Goal: Transaction & Acquisition: Purchase product/service

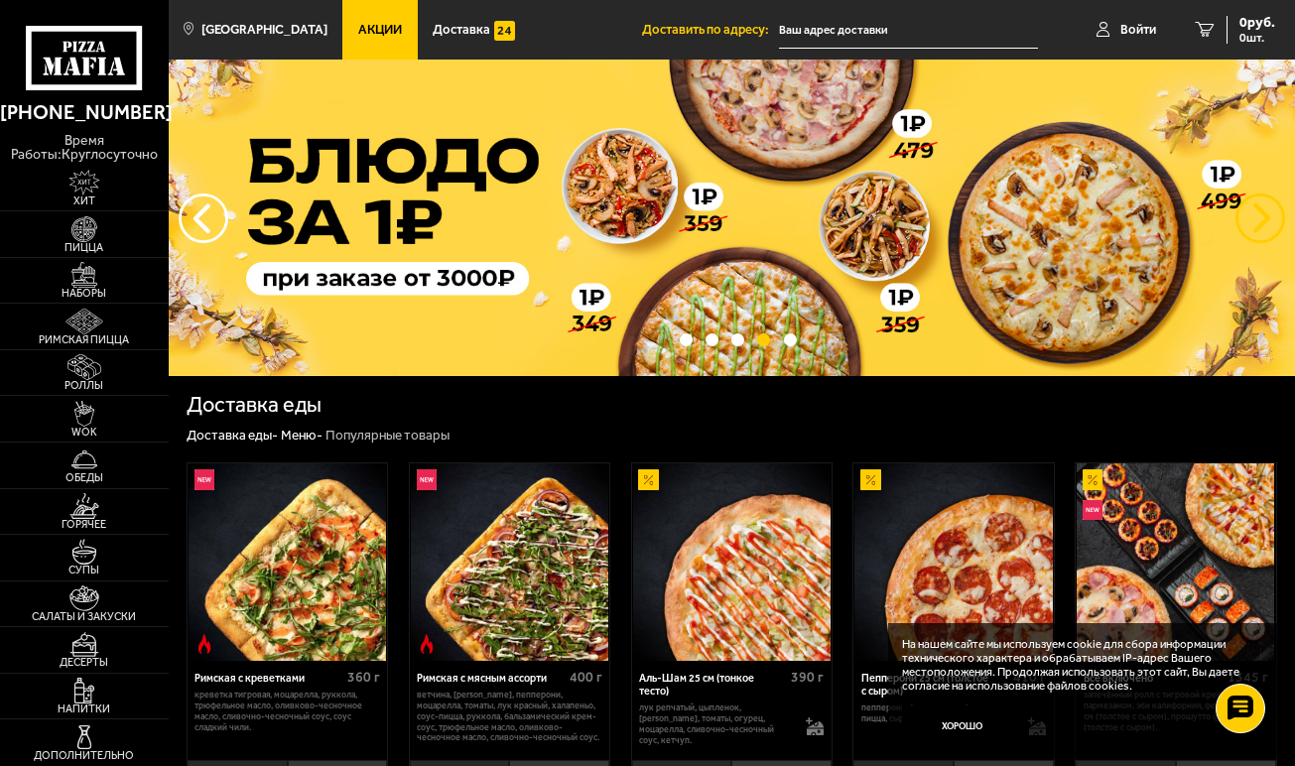
click at [1260, 221] on button "предыдущий" at bounding box center [1261, 219] width 50 height 50
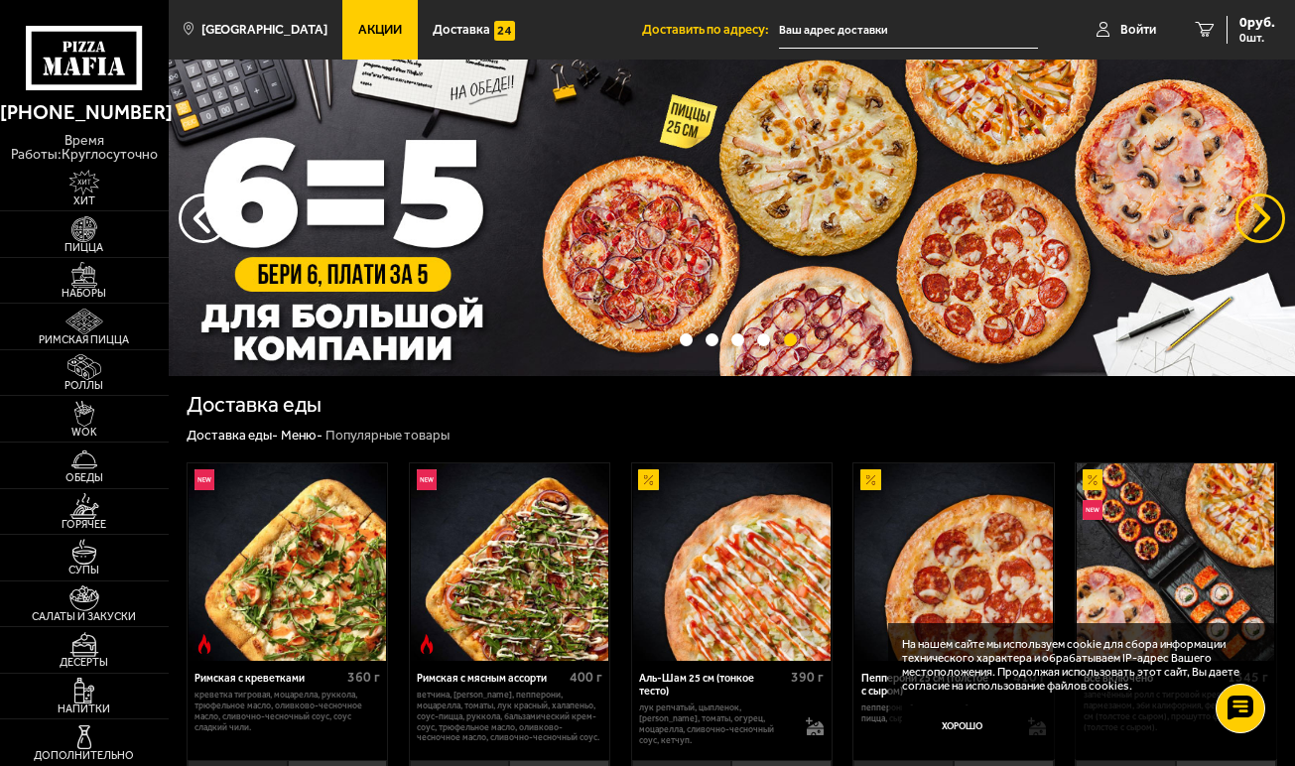
click at [1255, 213] on button "предыдущий" at bounding box center [1261, 219] width 50 height 50
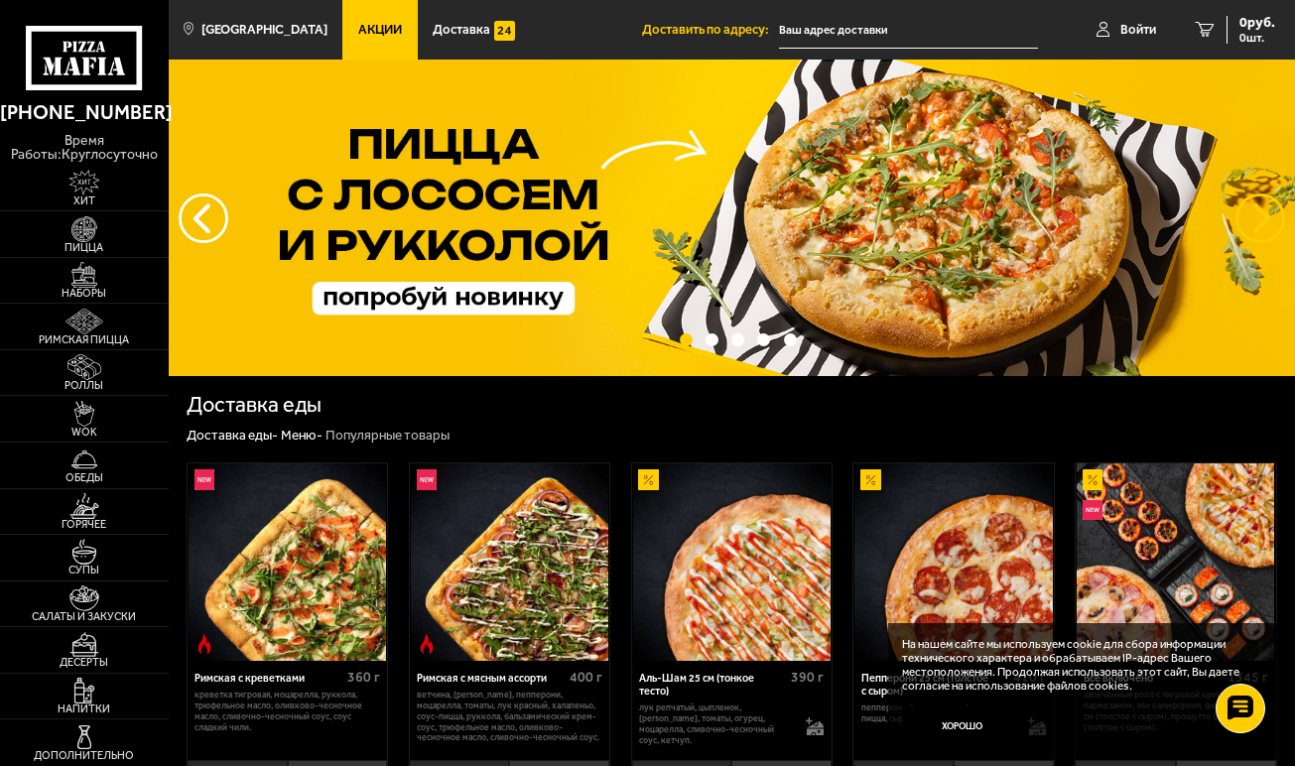
click at [1260, 220] on button "предыдущий" at bounding box center [1261, 219] width 50 height 50
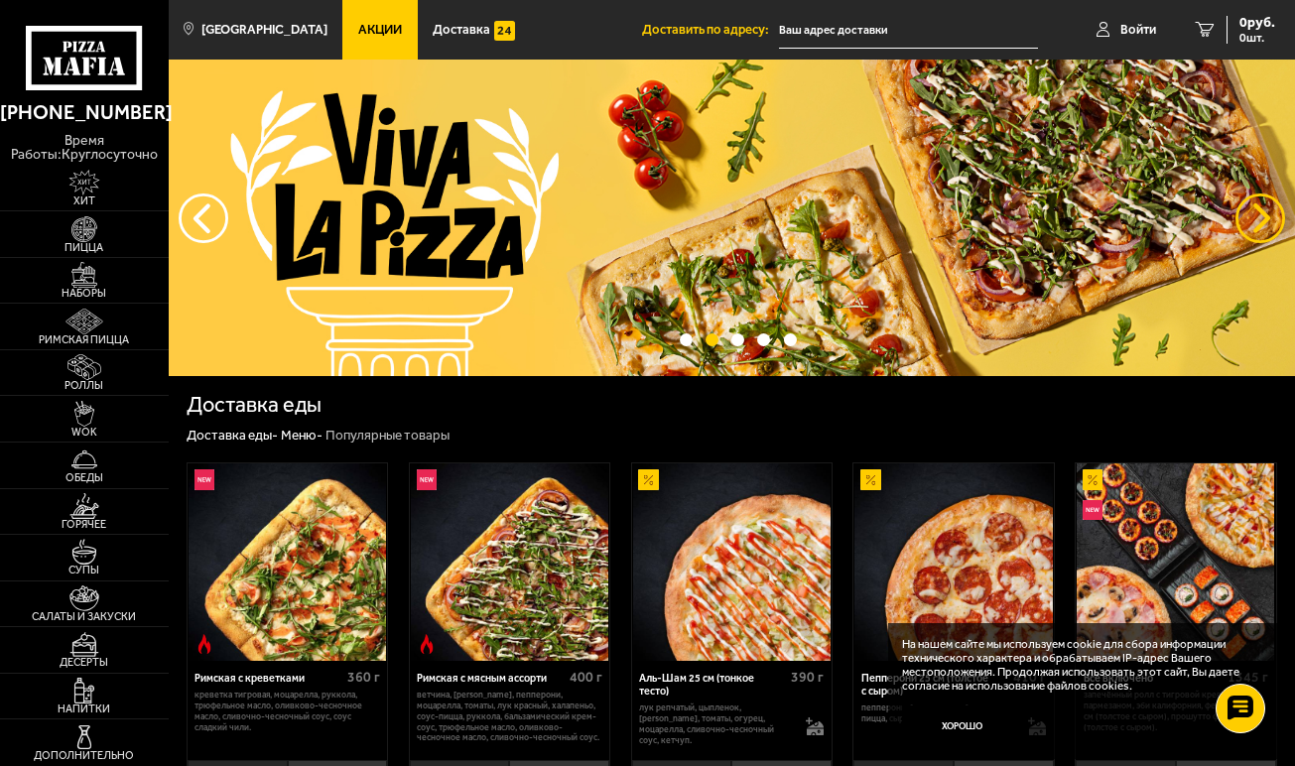
click at [1259, 217] on button "предыдущий" at bounding box center [1261, 219] width 50 height 50
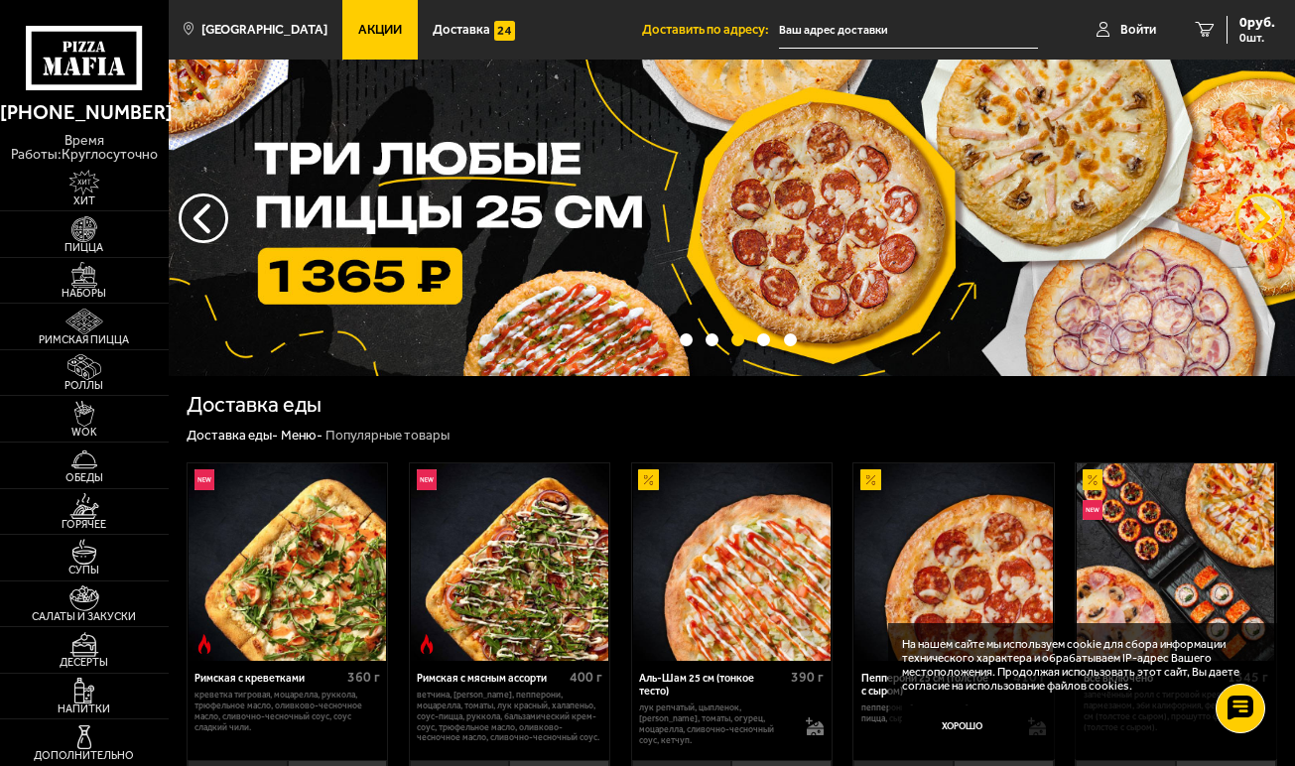
click at [1270, 214] on button "предыдущий" at bounding box center [1261, 219] width 50 height 50
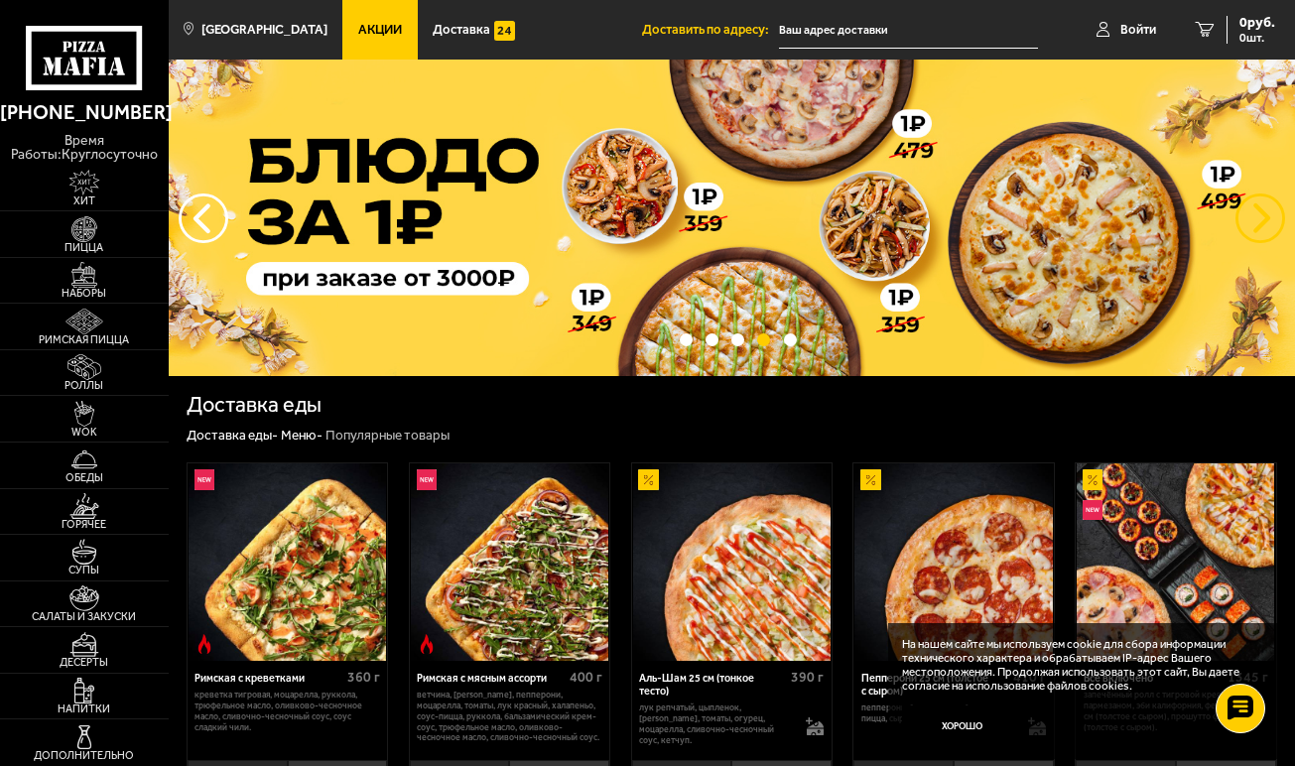
click at [1265, 214] on button "предыдущий" at bounding box center [1261, 219] width 50 height 50
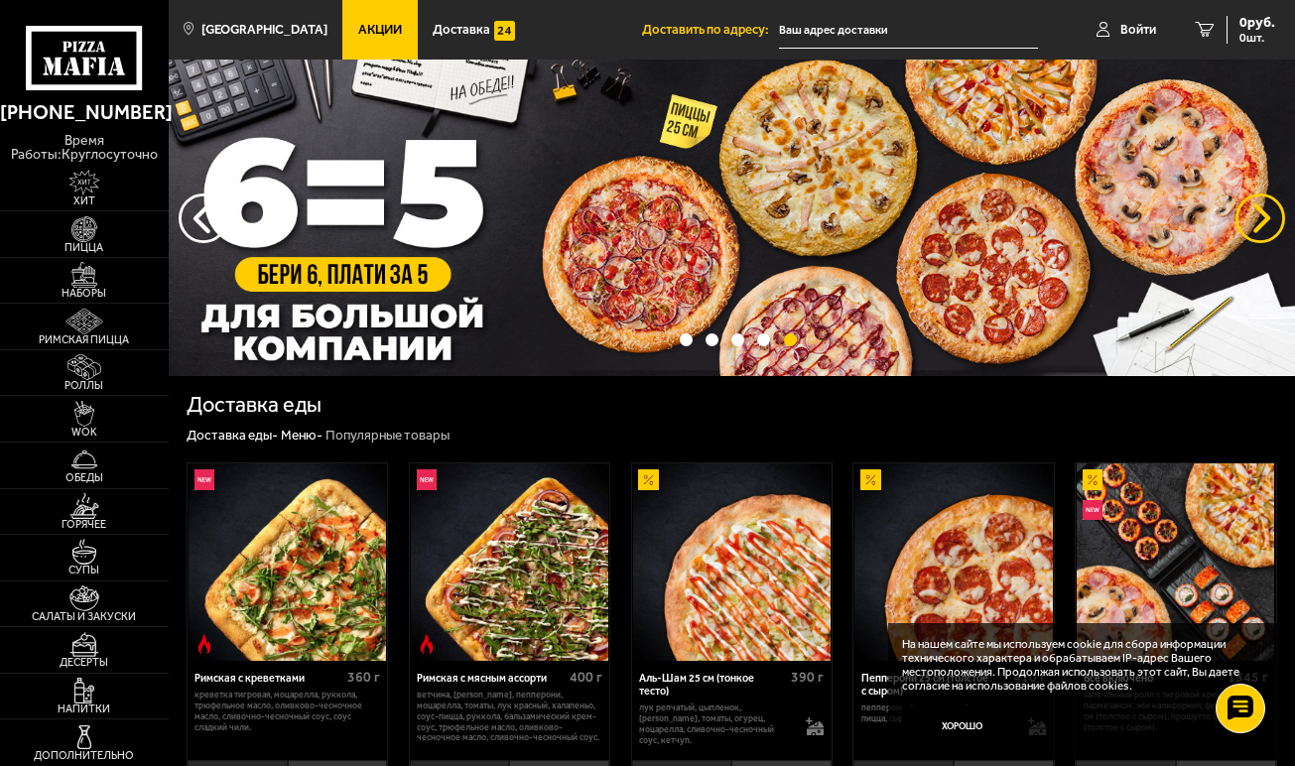
click at [1266, 214] on button "предыдущий" at bounding box center [1261, 219] width 50 height 50
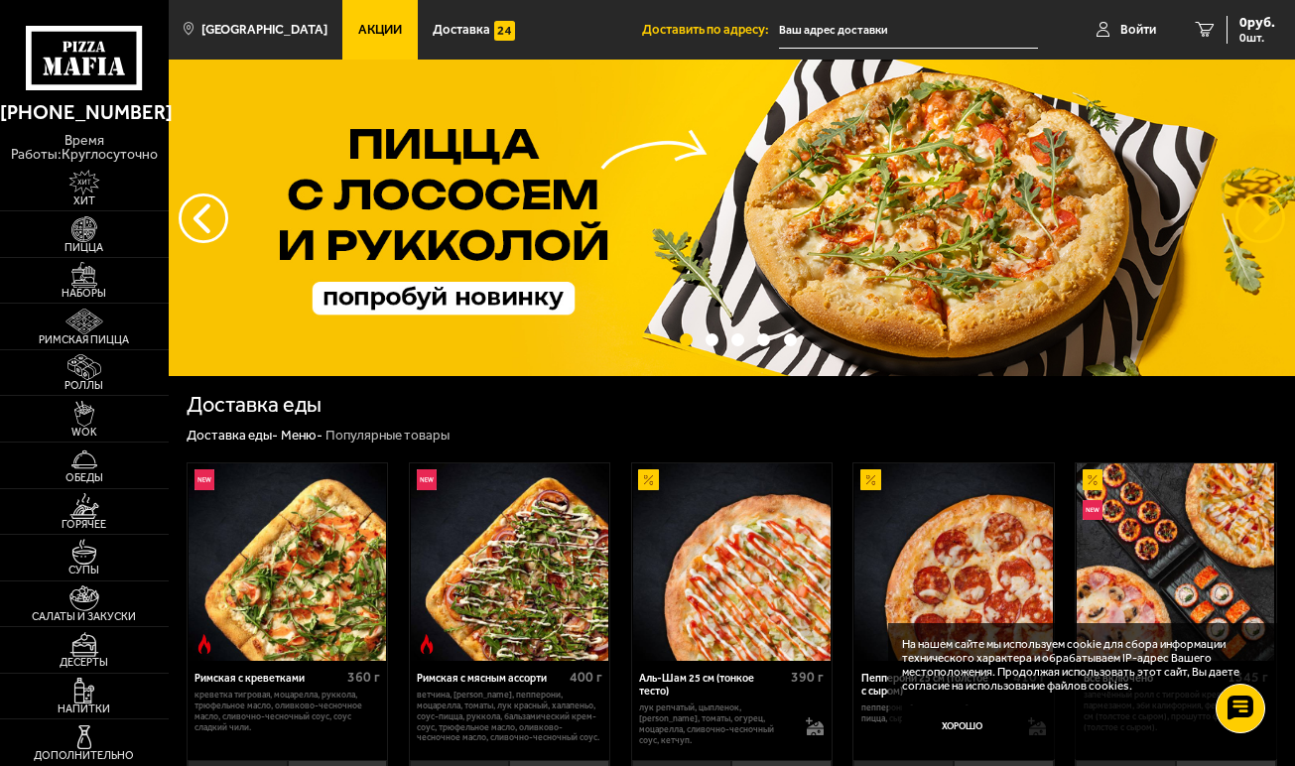
click at [1266, 220] on button "предыдущий" at bounding box center [1261, 219] width 50 height 50
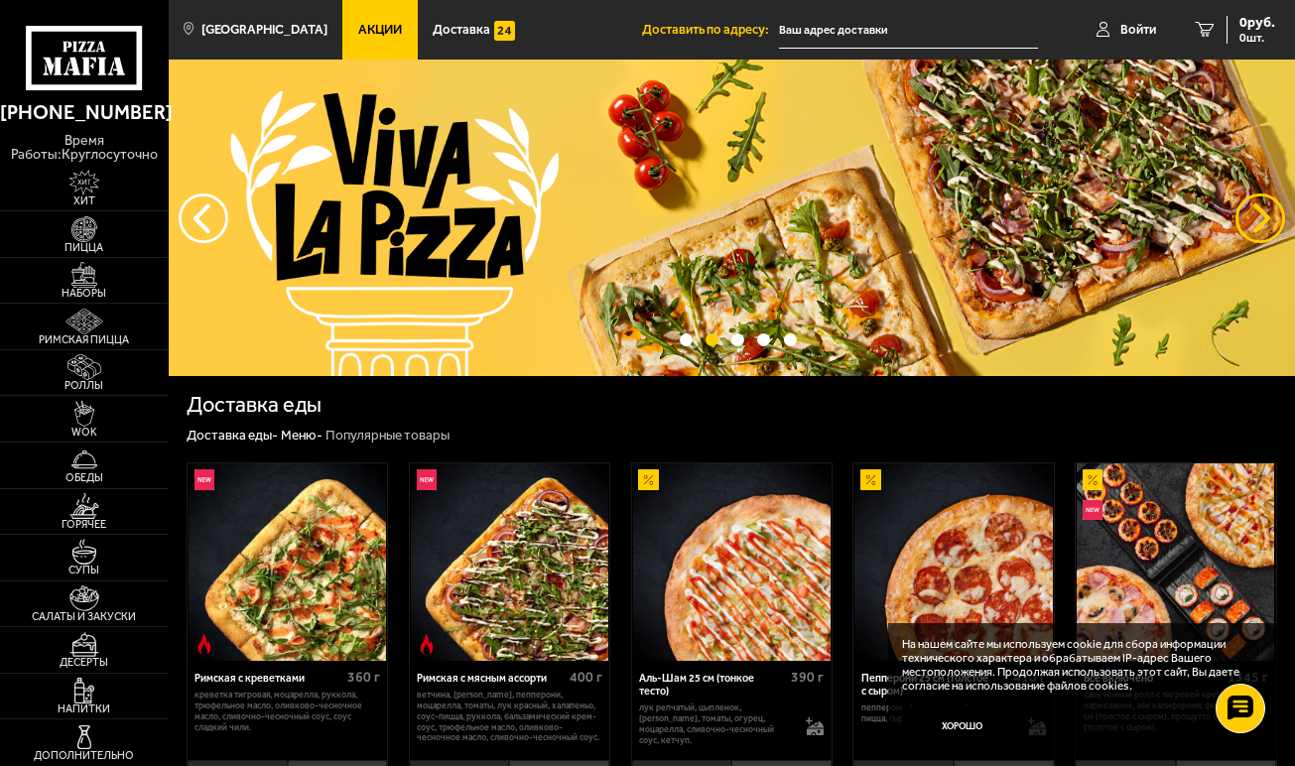
click at [1264, 218] on button "предыдущий" at bounding box center [1261, 219] width 50 height 50
